Goal: Check status: Check status

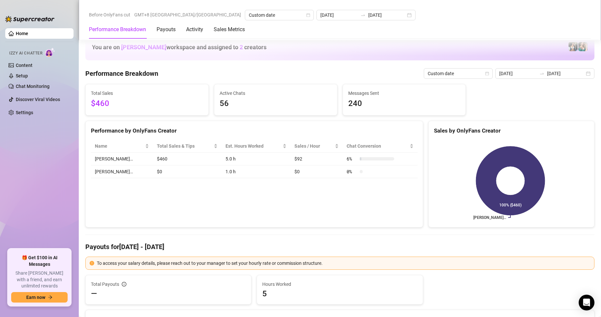
scroll to position [766, 0]
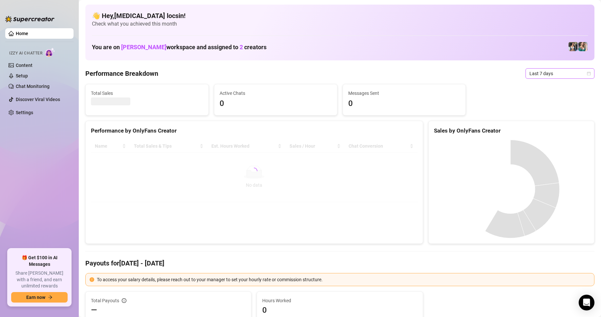
click at [545, 75] on span "Last 7 days" at bounding box center [560, 74] width 61 height 10
click at [542, 131] on div "Custom date" at bounding box center [555, 128] width 58 height 7
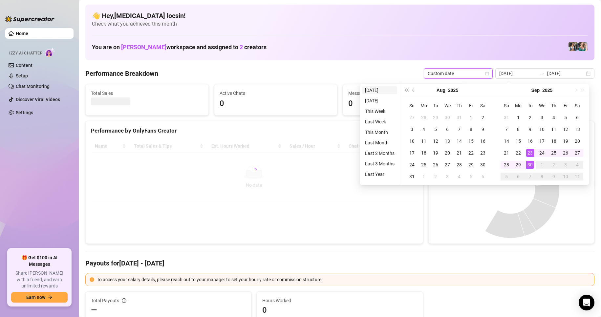
click at [381, 91] on li "[DATE]" at bounding box center [380, 90] width 35 height 8
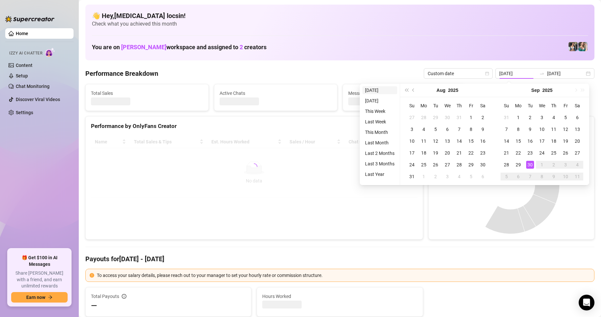
type input "[DATE]"
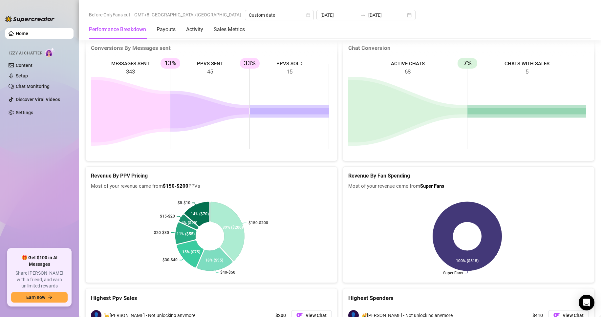
scroll to position [876, 0]
